Goal: Find contact information: Find contact information

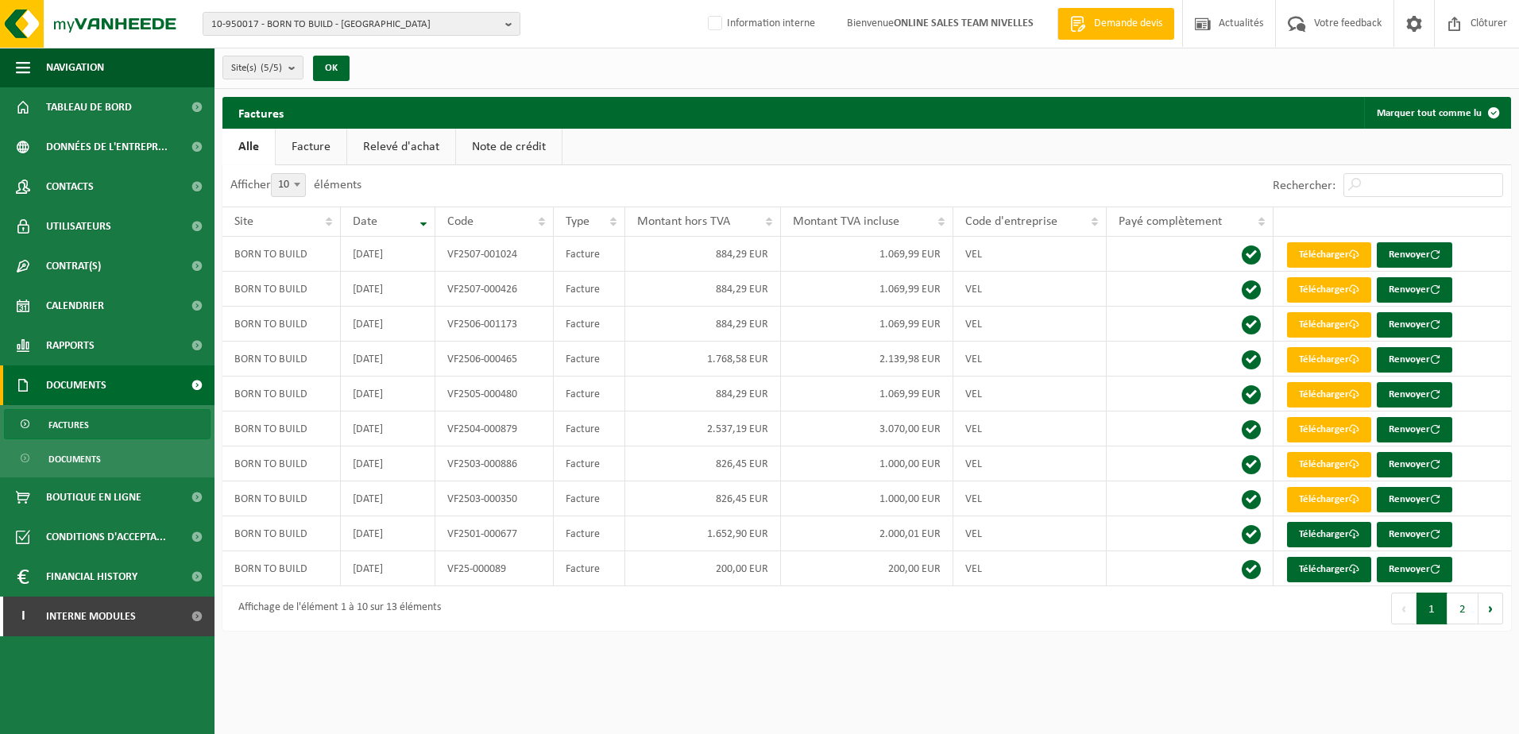
click at [1294, 670] on html "10-950017 - BORN TO BUILD - BRUXELLES 10-950017 - BORN TO BUILD - BRUXELLES 10-…" at bounding box center [759, 367] width 1519 height 734
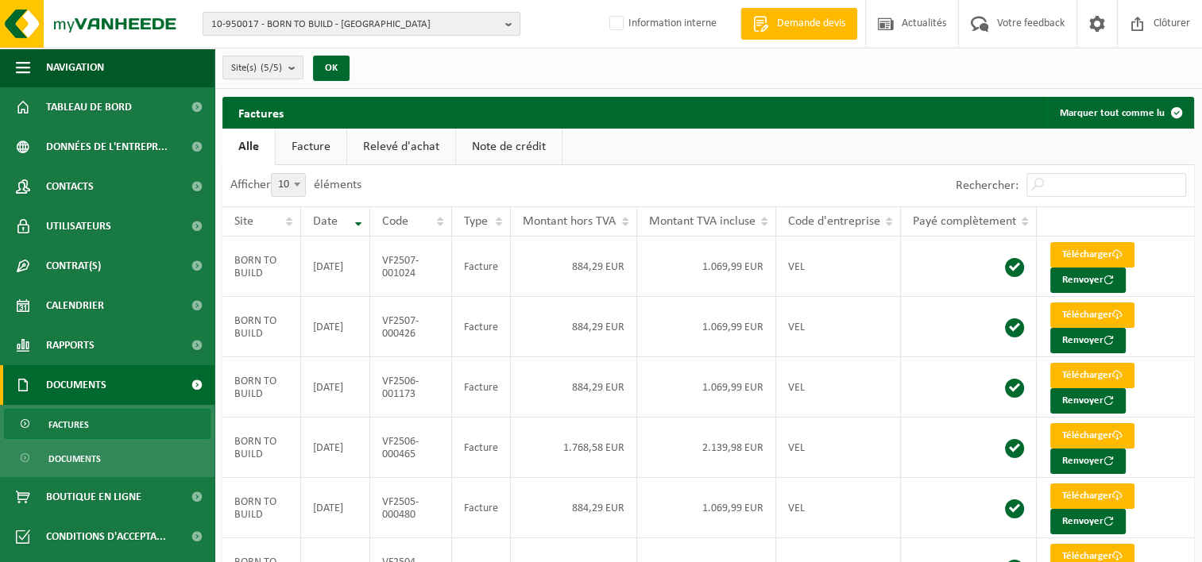
click at [516, 23] on b "button" at bounding box center [512, 24] width 14 height 22
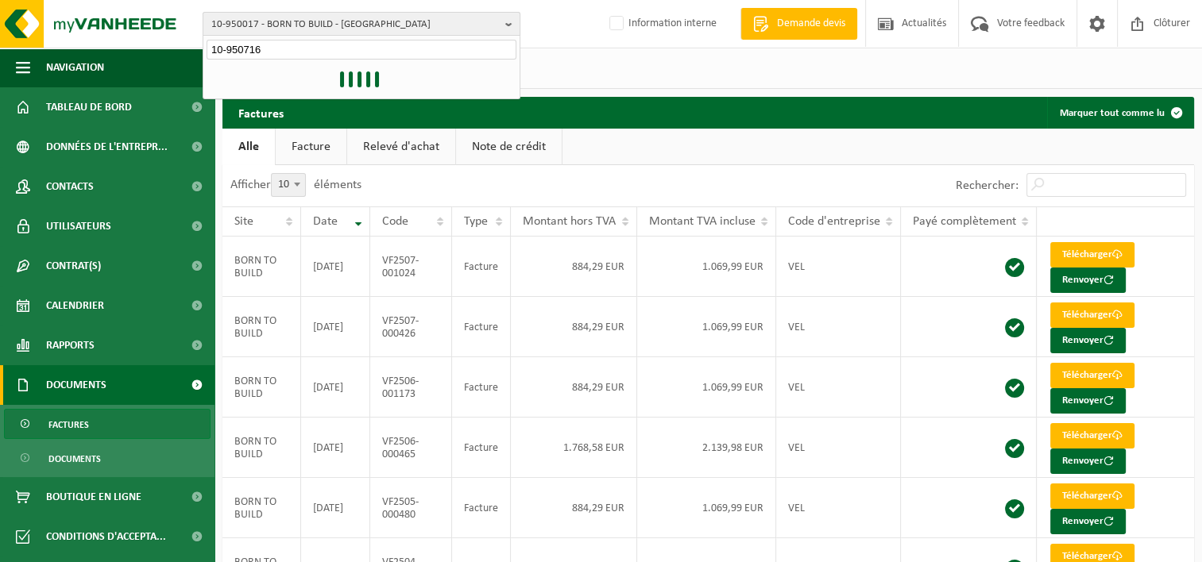
type input "10-950716"
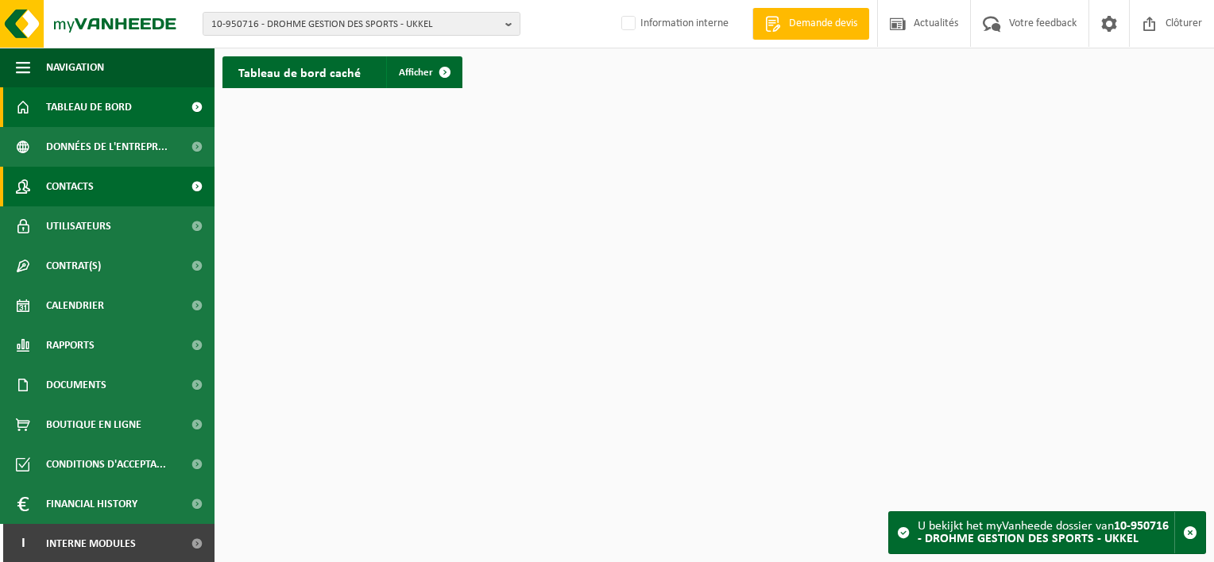
click at [83, 192] on span "Contacts" at bounding box center [70, 187] width 48 height 40
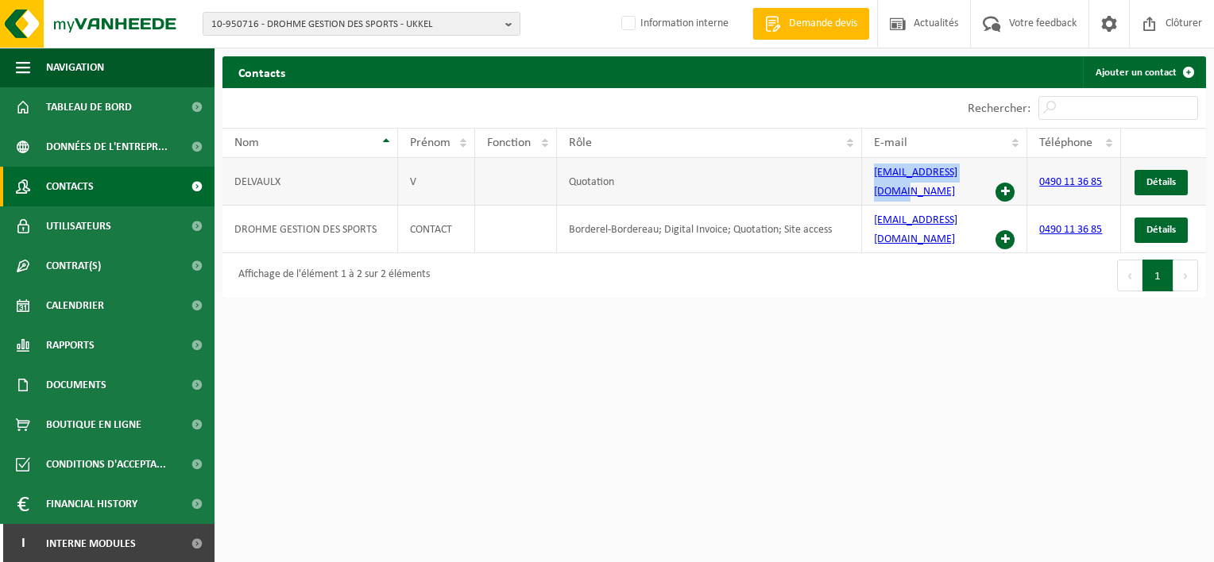
drag, startPoint x: 988, startPoint y: 178, endPoint x: 874, endPoint y: 178, distance: 114.4
click at [874, 178] on td "vdelvaulx@hotmail.com" at bounding box center [945, 182] width 166 height 48
drag, startPoint x: 874, startPoint y: 178, endPoint x: 898, endPoint y: 292, distance: 116.1
click at [890, 298] on html "10-950716 - DROHME GESTION DES SPORTS - UKKEL 10-950716 - DROHME GESTION DES SP…" at bounding box center [607, 281] width 1214 height 562
drag, startPoint x: 967, startPoint y: 210, endPoint x: 874, endPoint y: 207, distance: 93.0
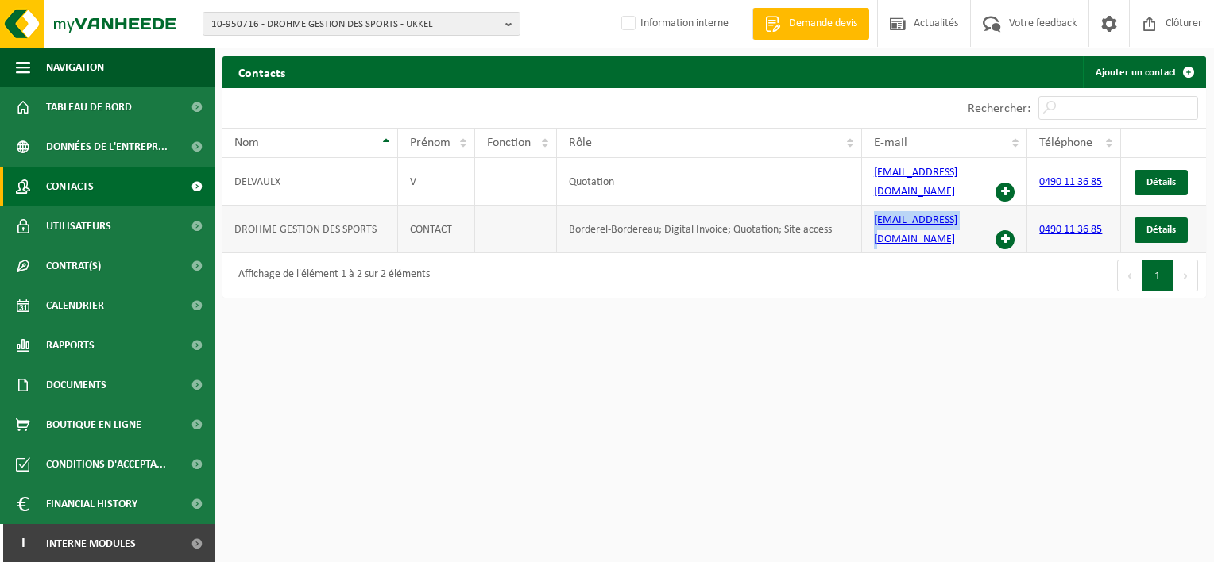
click at [874, 207] on td "pim.bust@bdgc.be" at bounding box center [945, 230] width 166 height 48
copy link "pim.bust@bdgc.be"
drag, startPoint x: 986, startPoint y: 173, endPoint x: 873, endPoint y: 178, distance: 112.9
click at [874, 178] on td "vdelvaulx@hotmail.com" at bounding box center [945, 182] width 166 height 48
copy link "vdelvaulx@hotmail.com"
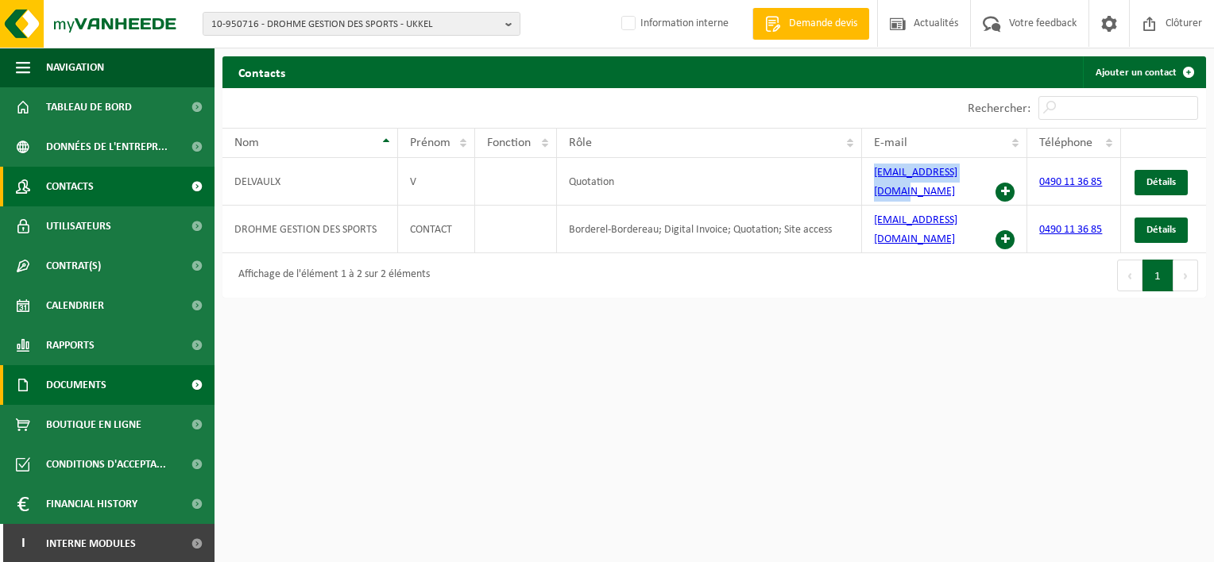
click at [98, 388] on span "Documents" at bounding box center [76, 385] width 60 height 40
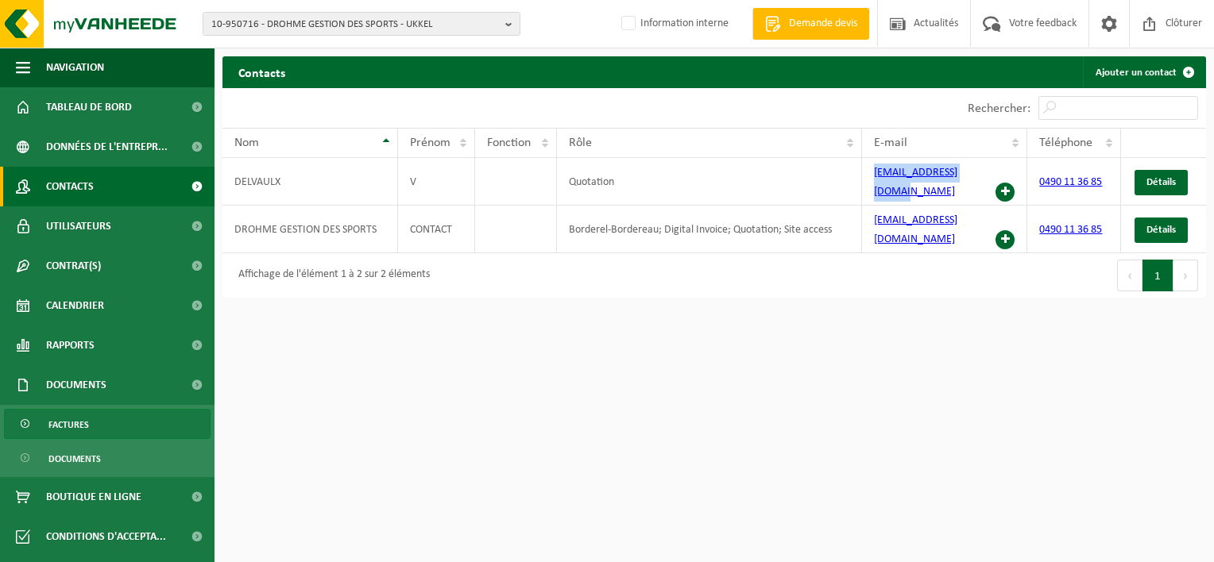
click at [106, 433] on link "Factures" at bounding box center [107, 424] width 207 height 30
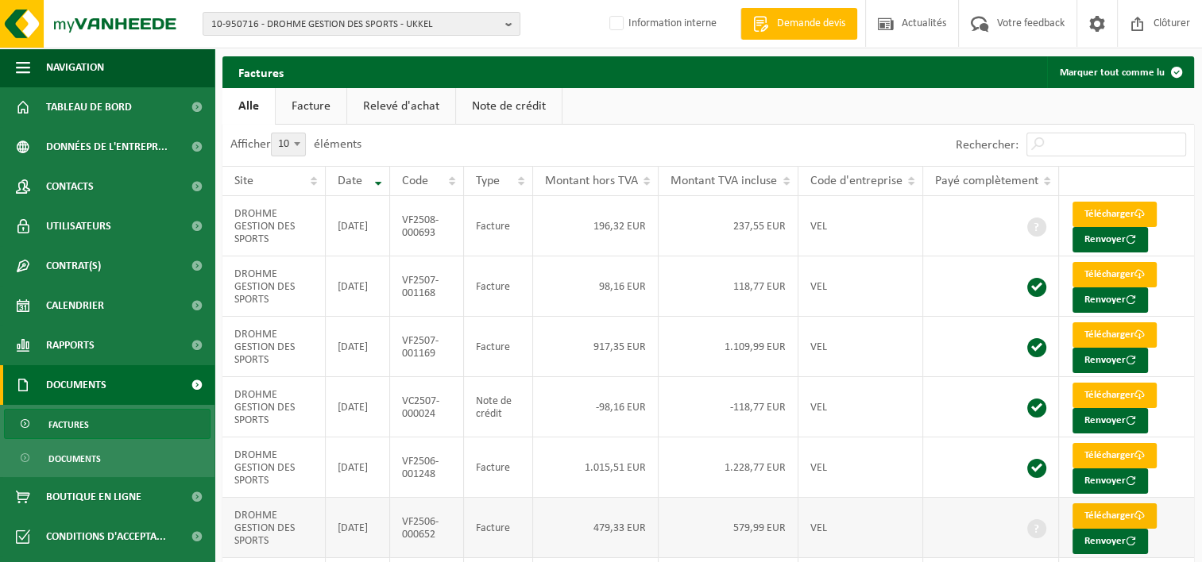
click at [1093, 511] on link "Télécharger" at bounding box center [1114, 516] width 84 height 25
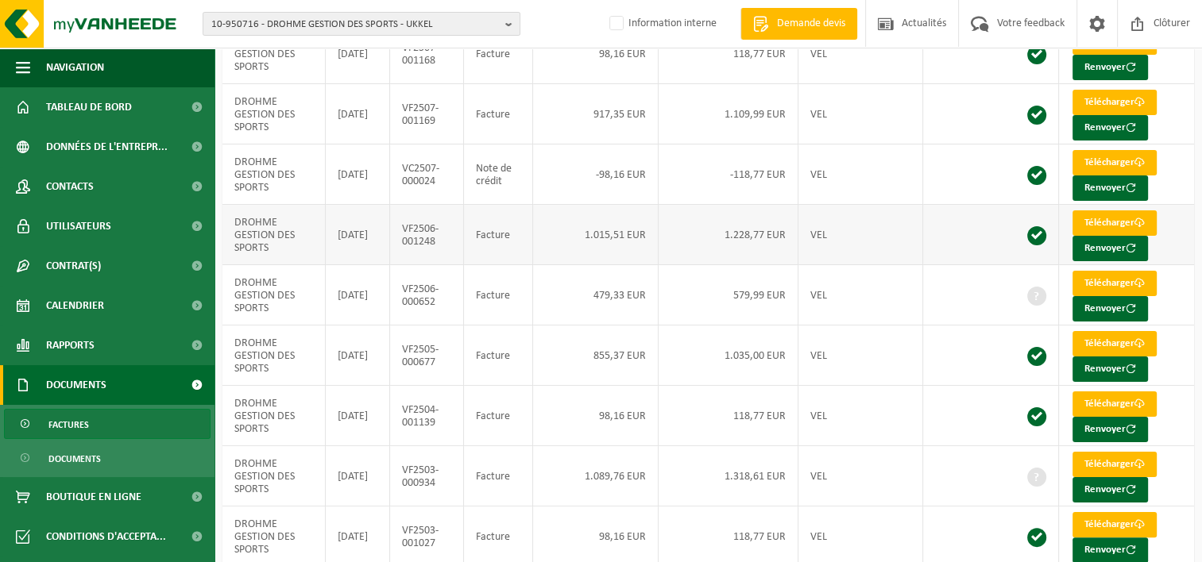
scroll to position [238, 0]
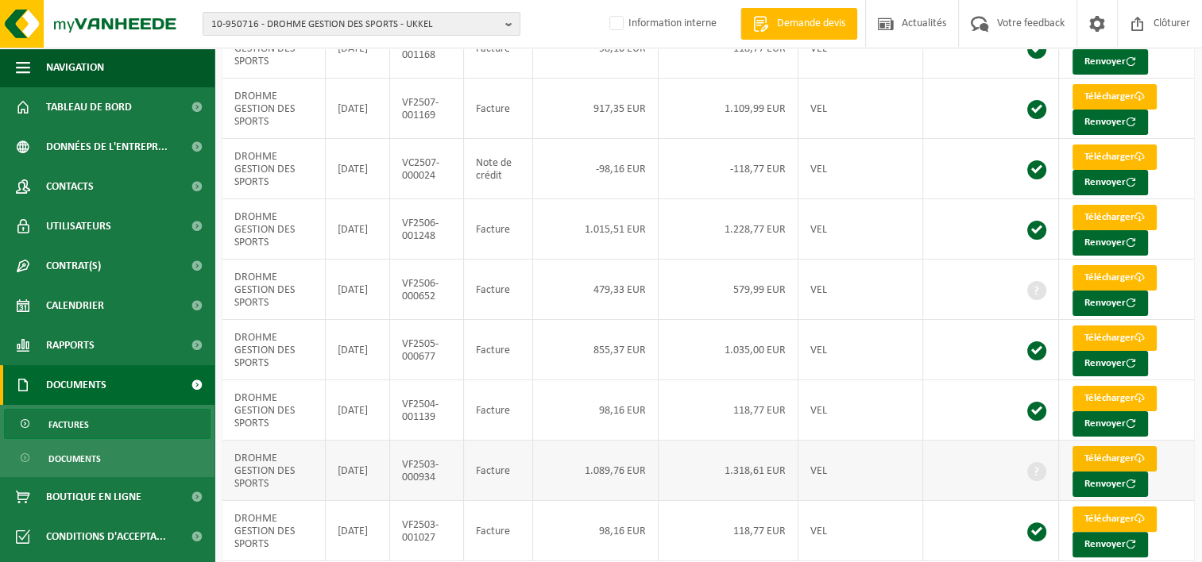
click at [1091, 451] on link "Télécharger" at bounding box center [1114, 458] width 84 height 25
